Goal: Complete application form

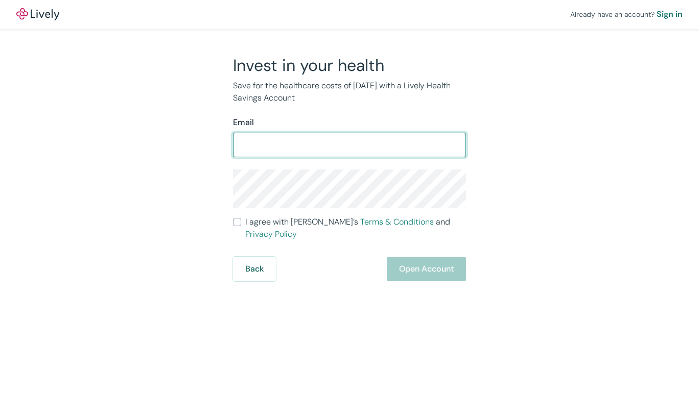
type input "[EMAIL_ADDRESS][DOMAIN_NAME]"
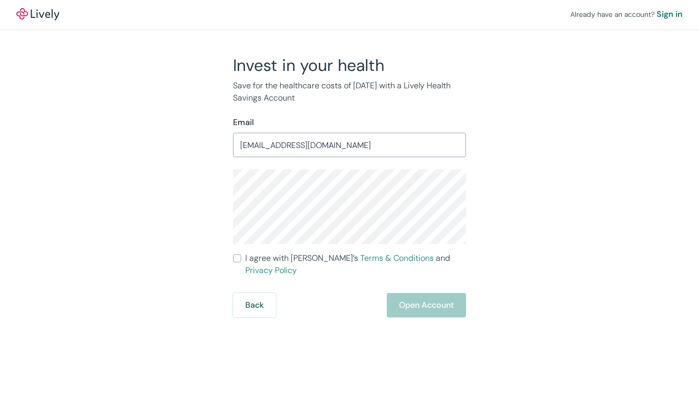
click at [237, 256] on input "I agree with Lively’s Terms & Conditions and Privacy Policy" at bounding box center [237, 258] width 8 height 8
checkbox input "true"
click at [434, 293] on button "Open Account" at bounding box center [426, 305] width 79 height 25
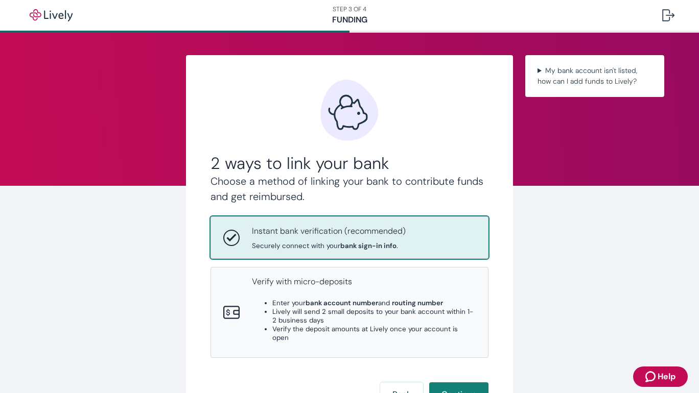
click at [372, 238] on div "Instant bank verification (recommended) Securely connect with your bank sign-in…" at bounding box center [329, 237] width 154 height 25
click at [450, 383] on button "Continue" at bounding box center [458, 395] width 59 height 25
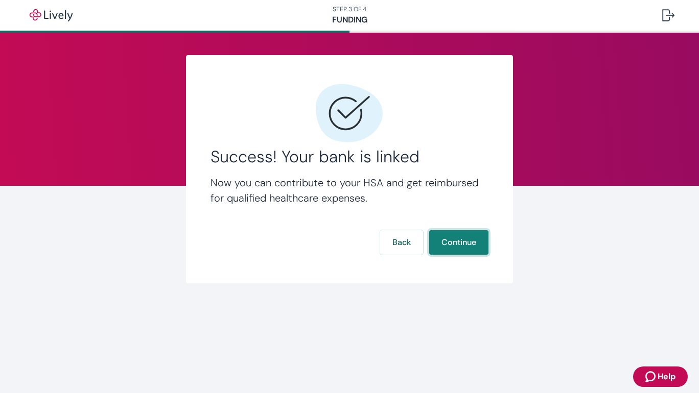
click at [469, 248] on button "Continue" at bounding box center [458, 242] width 59 height 25
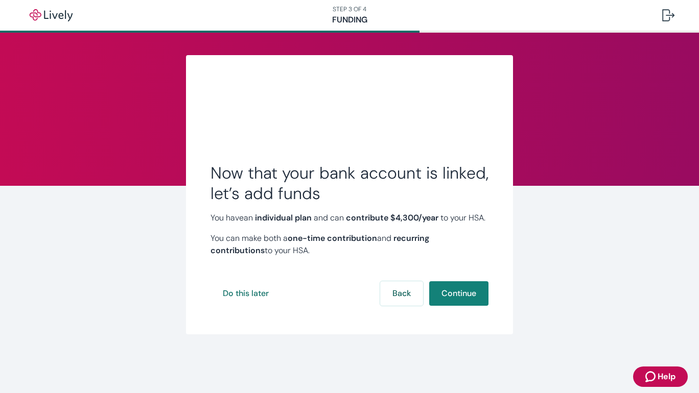
scroll to position [3, 0]
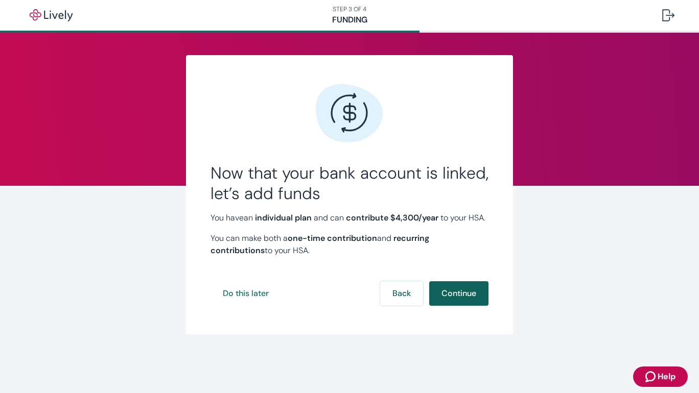
click at [476, 305] on button "Continue" at bounding box center [458, 293] width 59 height 25
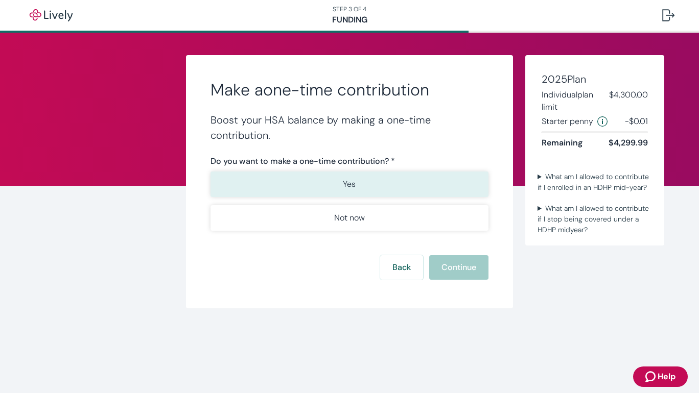
click at [336, 183] on button "Yes" at bounding box center [349, 185] width 278 height 26
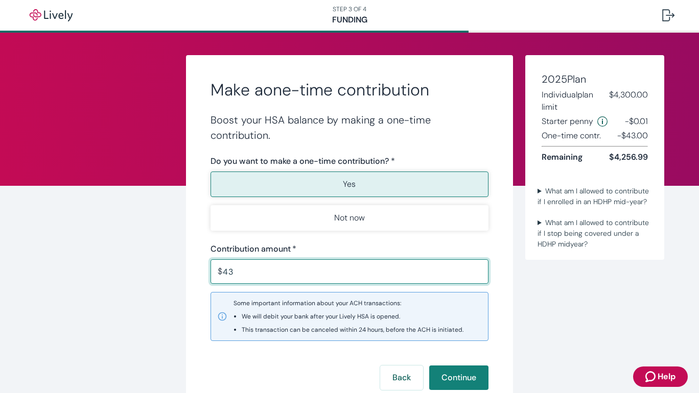
type input "4"
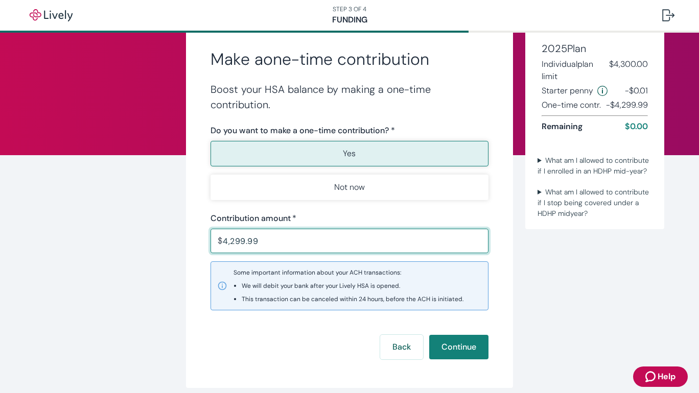
scroll to position [32, 0]
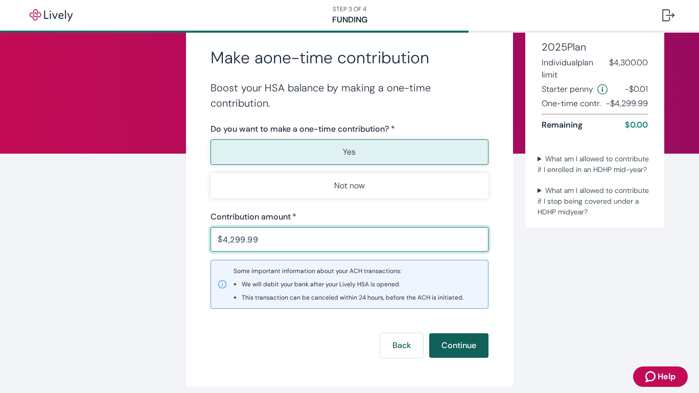
type input "4,299.99"
click at [467, 345] on button "Continue" at bounding box center [458, 346] width 59 height 25
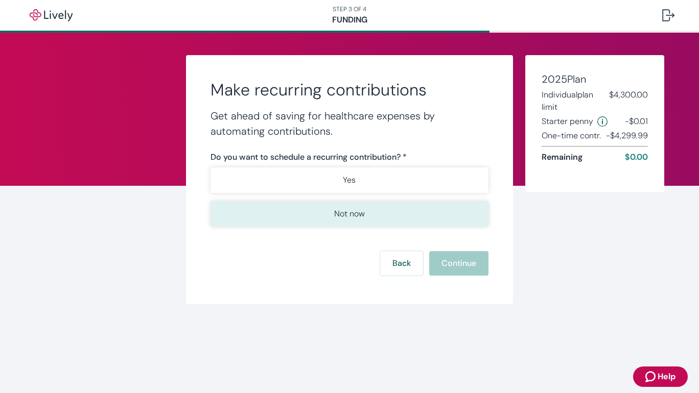
click at [358, 208] on p "Not now" at bounding box center [349, 214] width 31 height 12
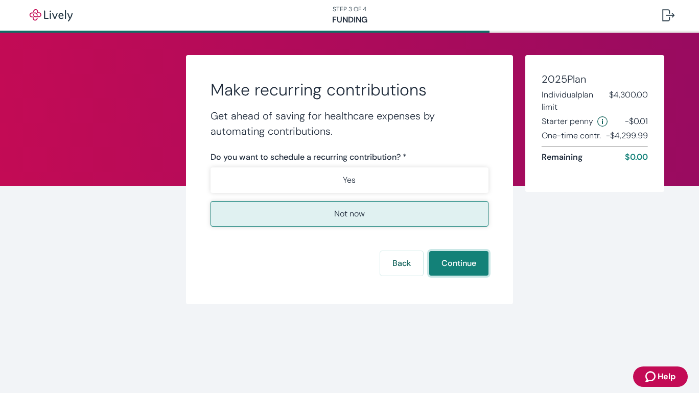
click at [455, 268] on button "Continue" at bounding box center [458, 263] width 59 height 25
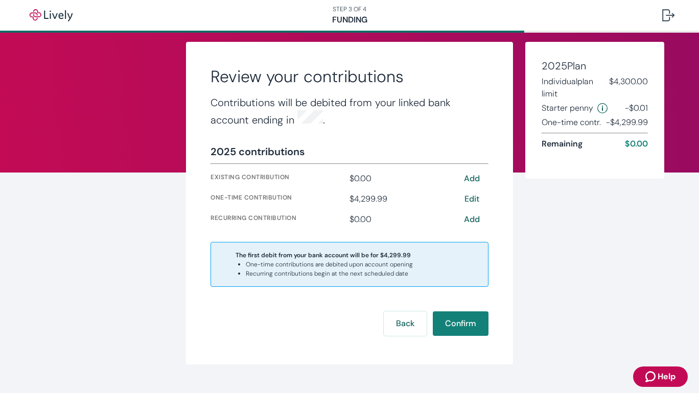
scroll to position [14, 0]
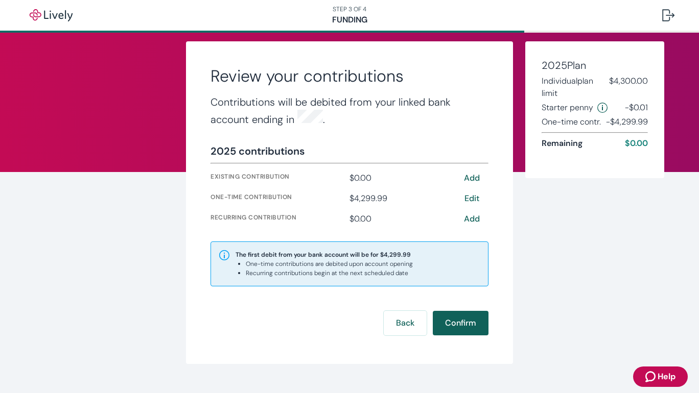
click at [470, 326] on button "Confirm" at bounding box center [461, 323] width 56 height 25
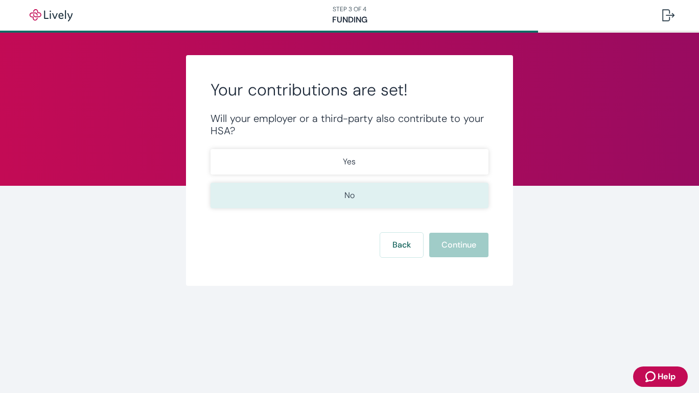
click at [386, 207] on button "No" at bounding box center [349, 196] width 278 height 26
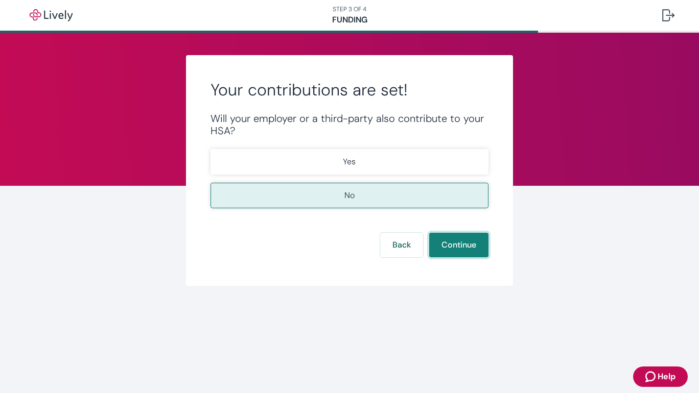
click at [453, 253] on button "Continue" at bounding box center [458, 245] width 59 height 25
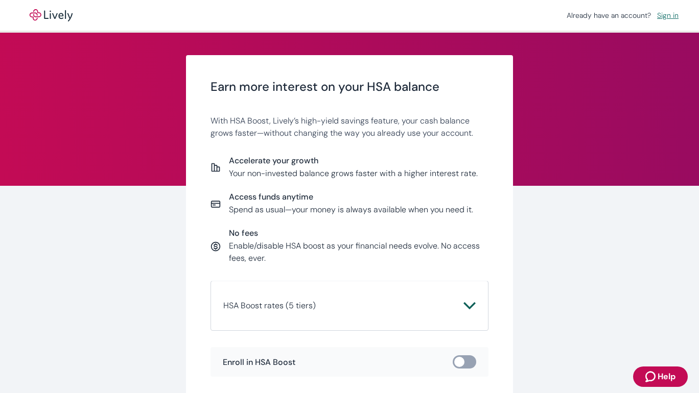
drag, startPoint x: 382, startPoint y: 144, endPoint x: 369, endPoint y: 146, distance: 13.0
click at [369, 146] on div "Earn more interest on your HSA balance With HSA Boost, Lively’s high-yield savi…" at bounding box center [349, 228] width 278 height 297
click at [369, 147] on div "Earn more interest on your HSA balance With HSA Boost, Lively’s high-yield savi…" at bounding box center [349, 228] width 278 height 297
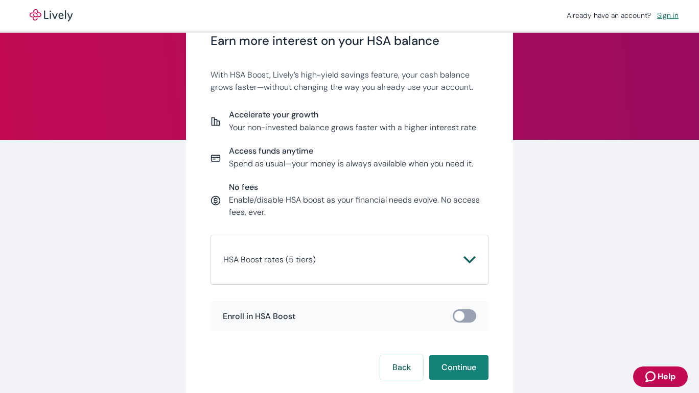
scroll to position [48, 0]
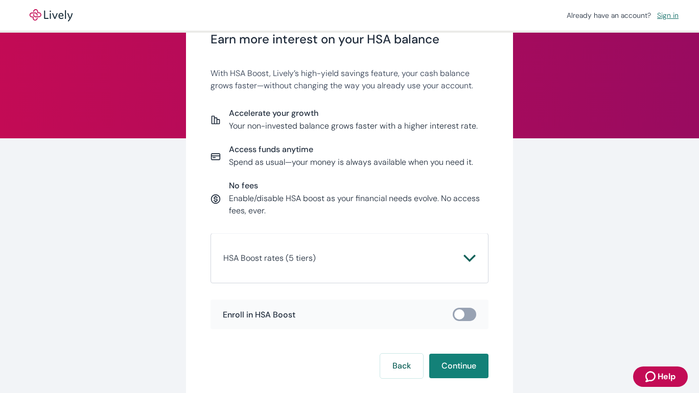
click at [465, 263] on icon "Chevron icon" at bounding box center [469, 258] width 12 height 12
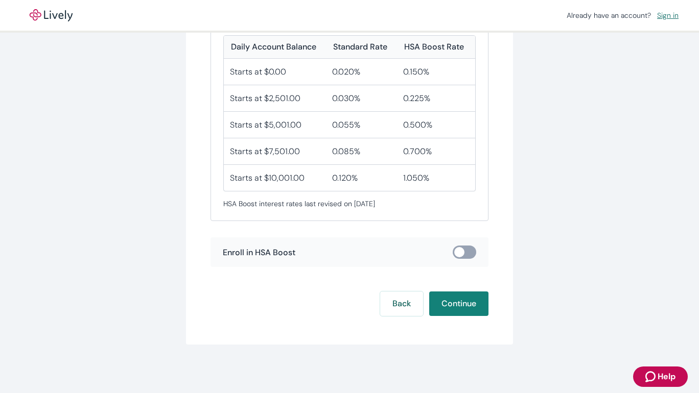
scroll to position [294, 0]
click at [473, 303] on button "Continue" at bounding box center [458, 305] width 59 height 25
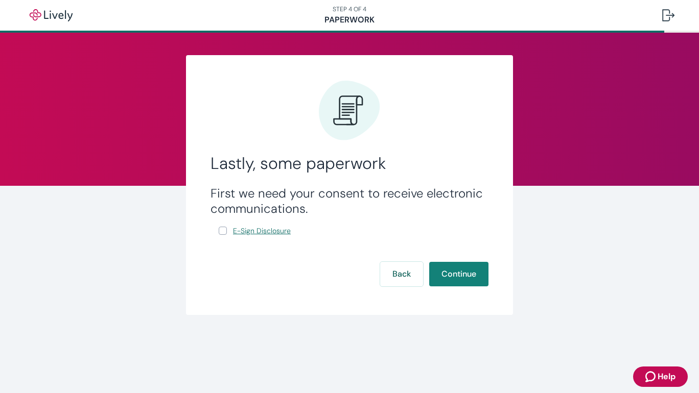
click at [269, 227] on span "E-Sign Disclosure" at bounding box center [262, 231] width 58 height 11
click at [225, 230] on input "E-Sign Disclosure" at bounding box center [223, 231] width 8 height 8
checkbox input "true"
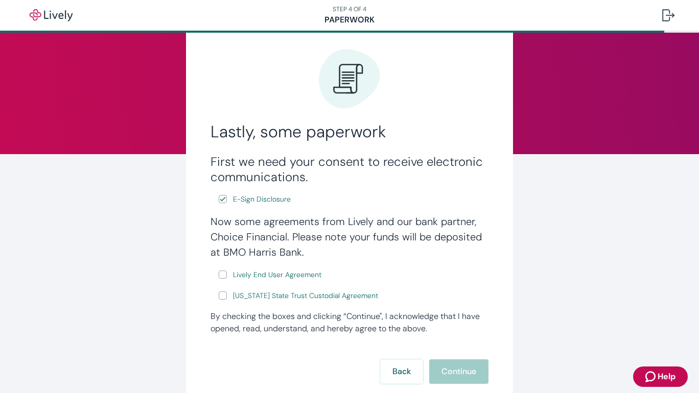
scroll to position [37, 0]
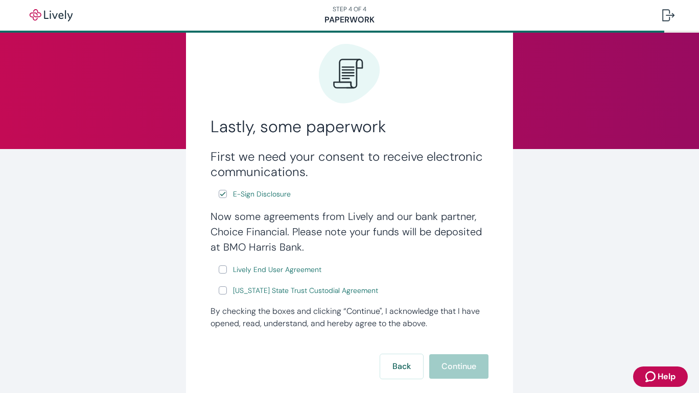
click at [222, 269] on input "Lively End User Agreement" at bounding box center [223, 270] width 8 height 8
checkbox input "true"
click at [222, 288] on input "Wyoming State Trust Custodial Agreement" at bounding box center [223, 291] width 8 height 8
checkbox input "true"
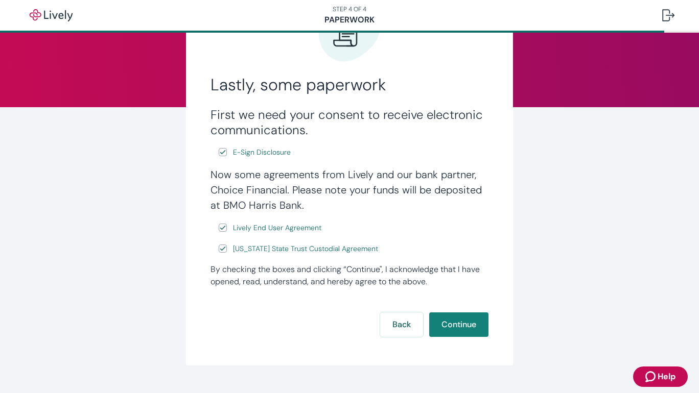
scroll to position [80, 0]
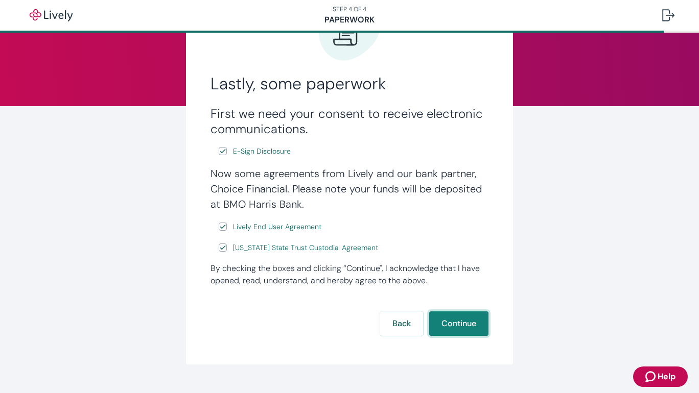
click at [459, 313] on button "Continue" at bounding box center [458, 324] width 59 height 25
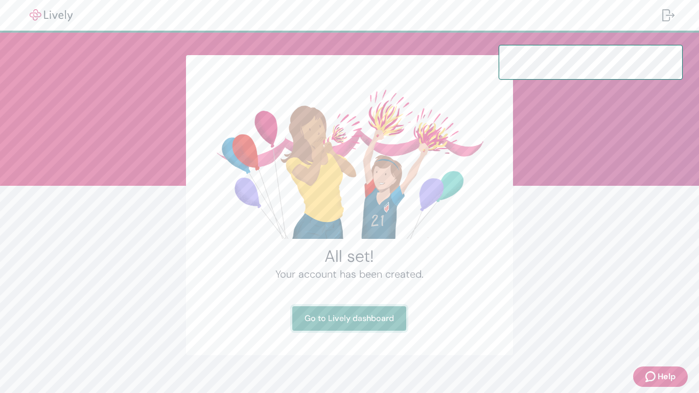
click at [351, 320] on link "Go to Lively dashboard" at bounding box center [349, 318] width 114 height 25
